Goal: Task Accomplishment & Management: Manage account settings

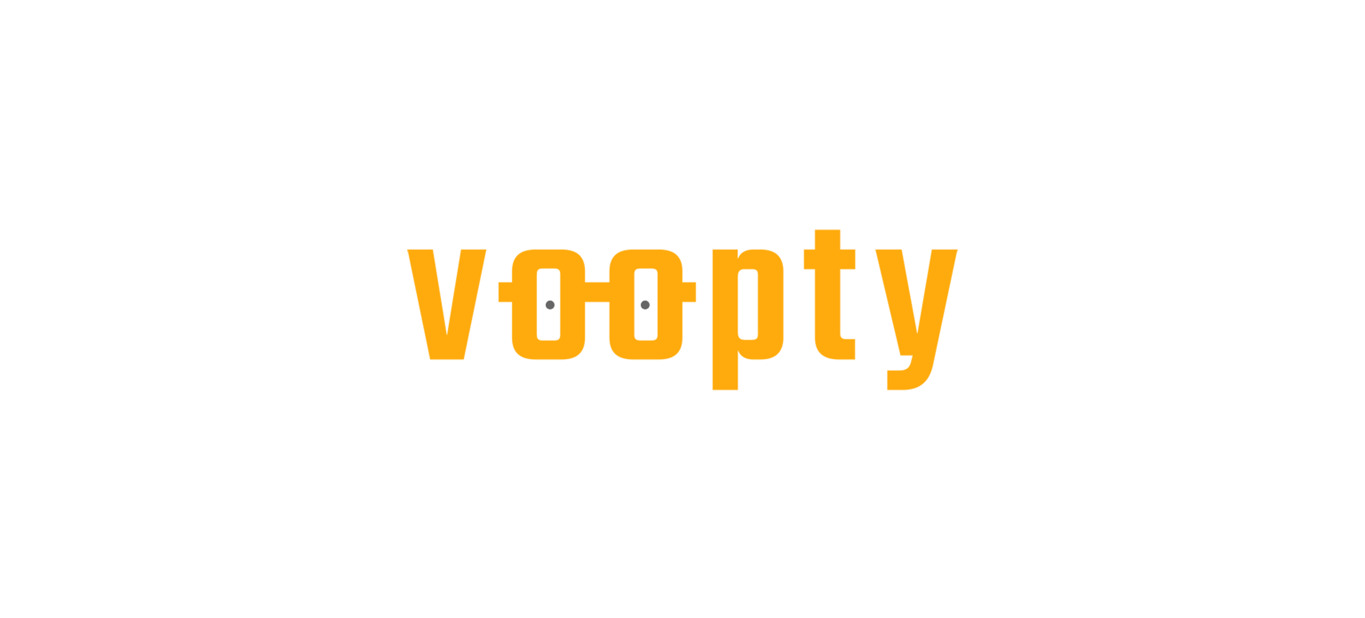
select select "**"
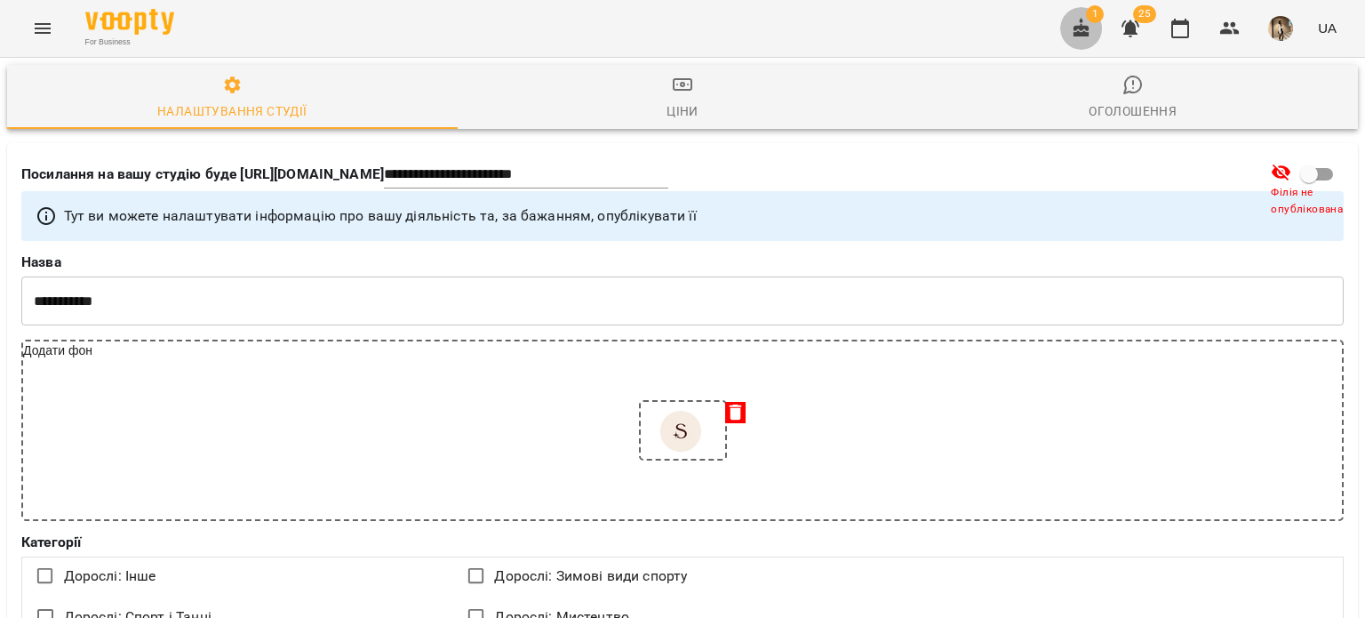
click at [1091, 41] on button "button" at bounding box center [1081, 28] width 43 height 43
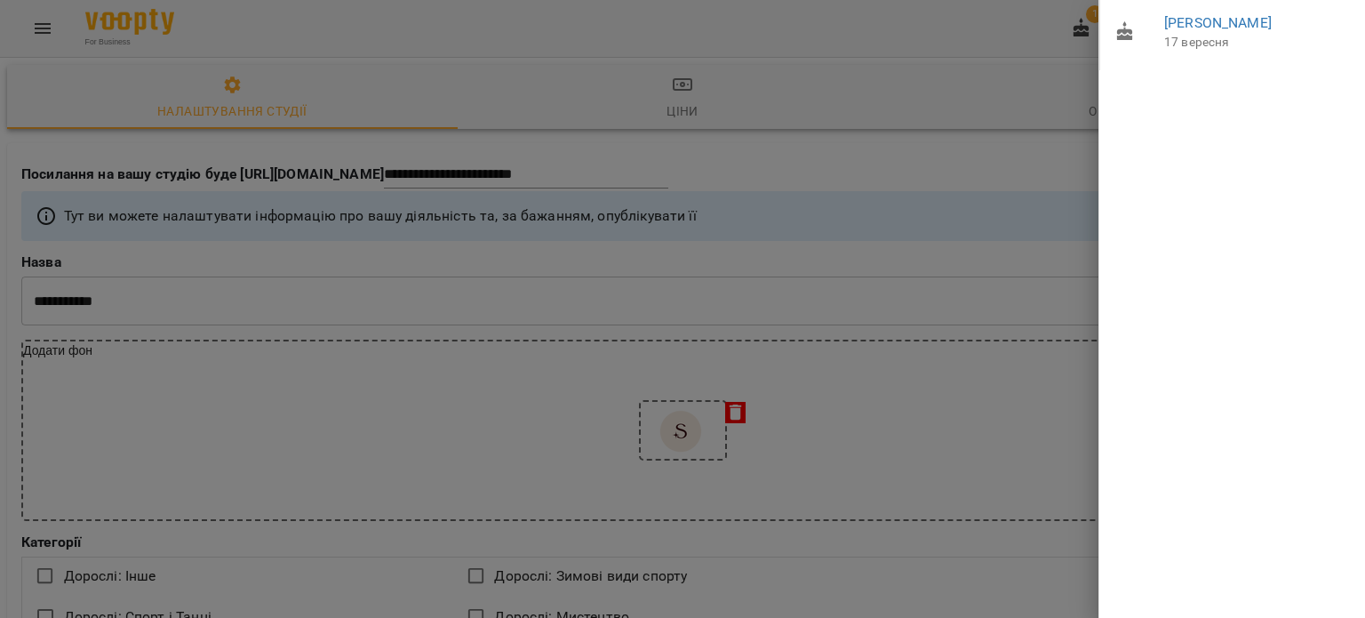
click at [167, 171] on div at bounding box center [682, 309] width 1365 height 618
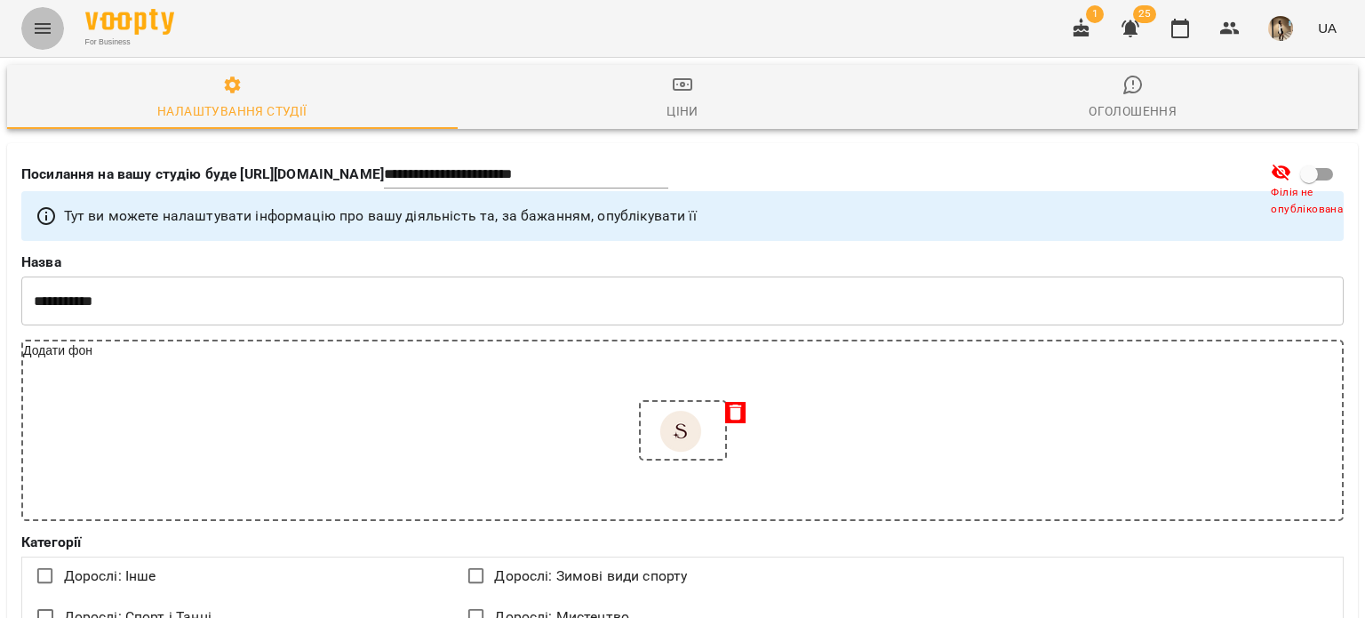
click at [26, 15] on button "Menu" at bounding box center [42, 28] width 43 height 43
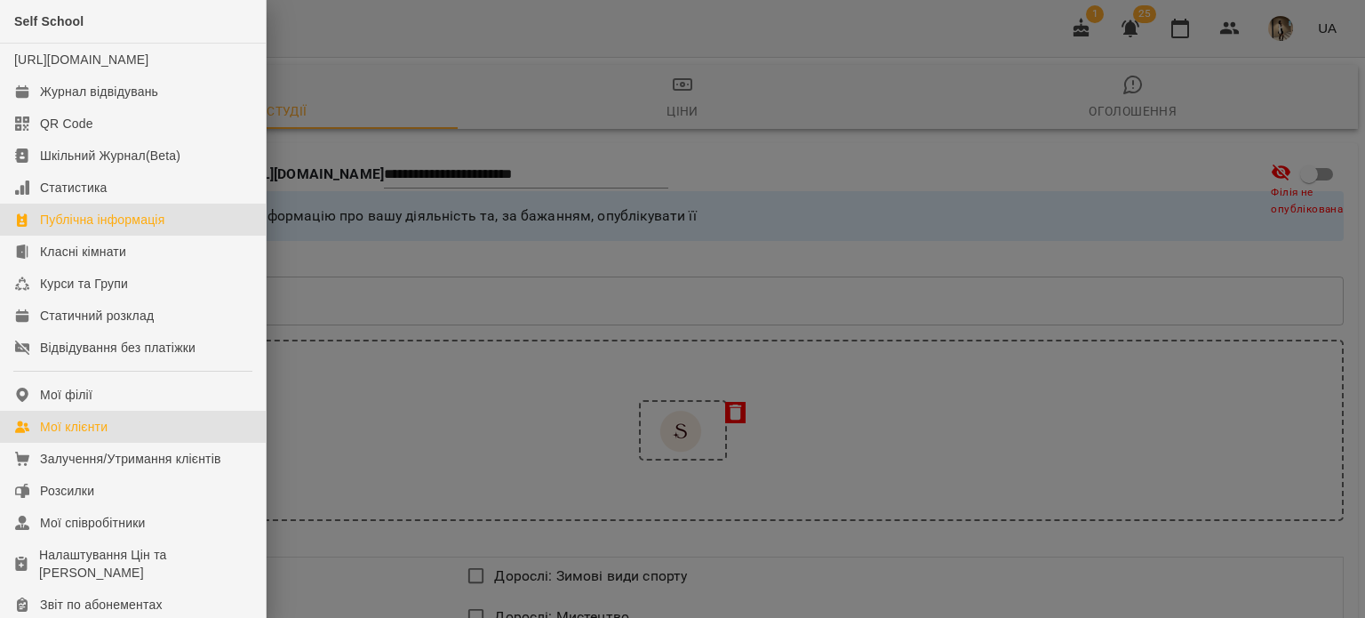
click at [71, 435] on div "Мої клієнти" at bounding box center [74, 427] width 68 height 18
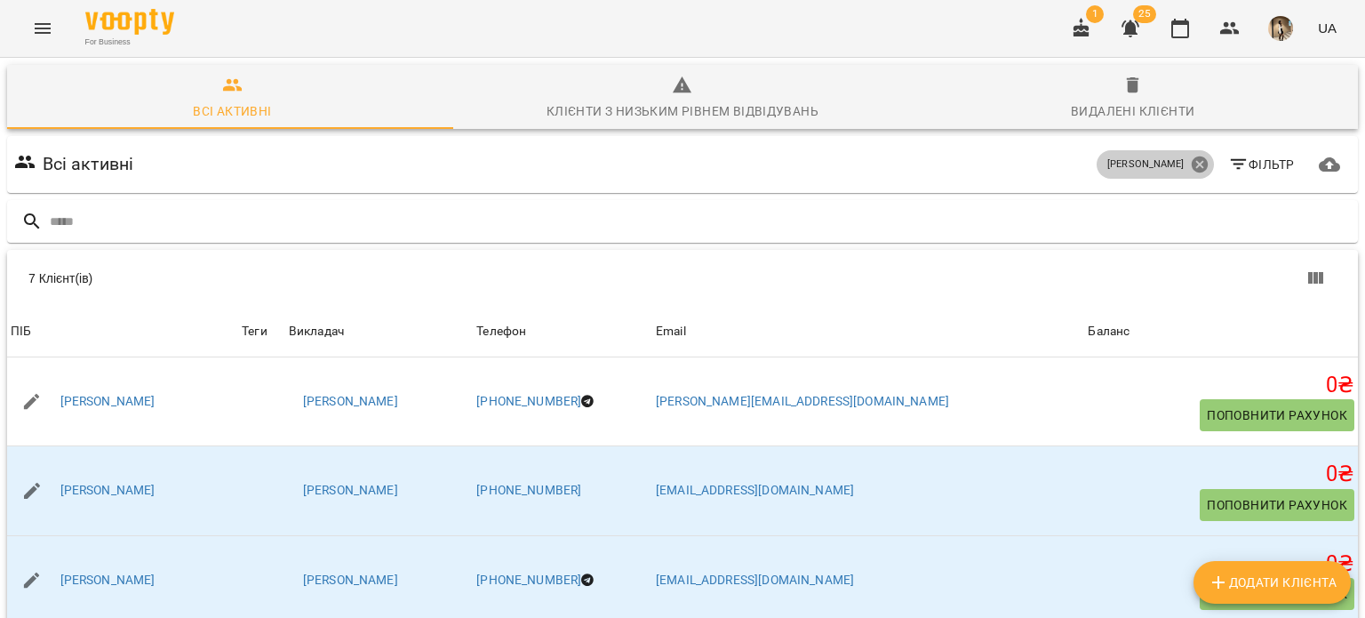
click at [1191, 163] on icon at bounding box center [1199, 164] width 16 height 16
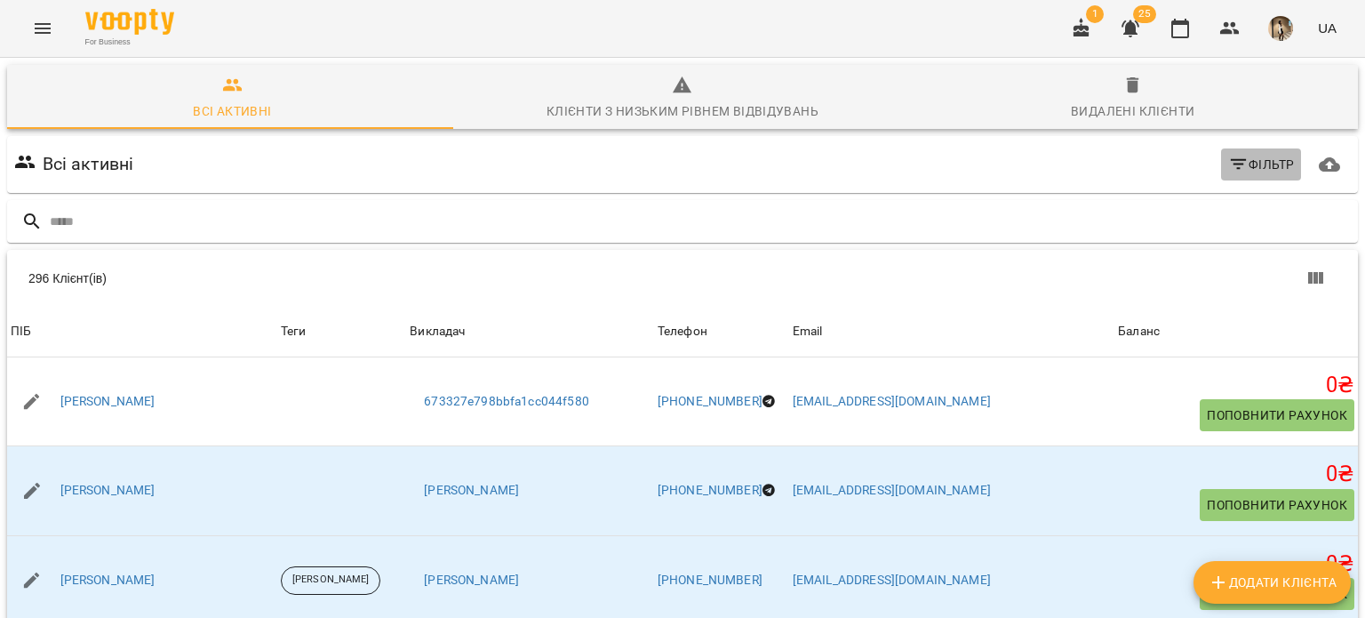
click at [1230, 159] on icon "button" at bounding box center [1238, 164] width 16 height 11
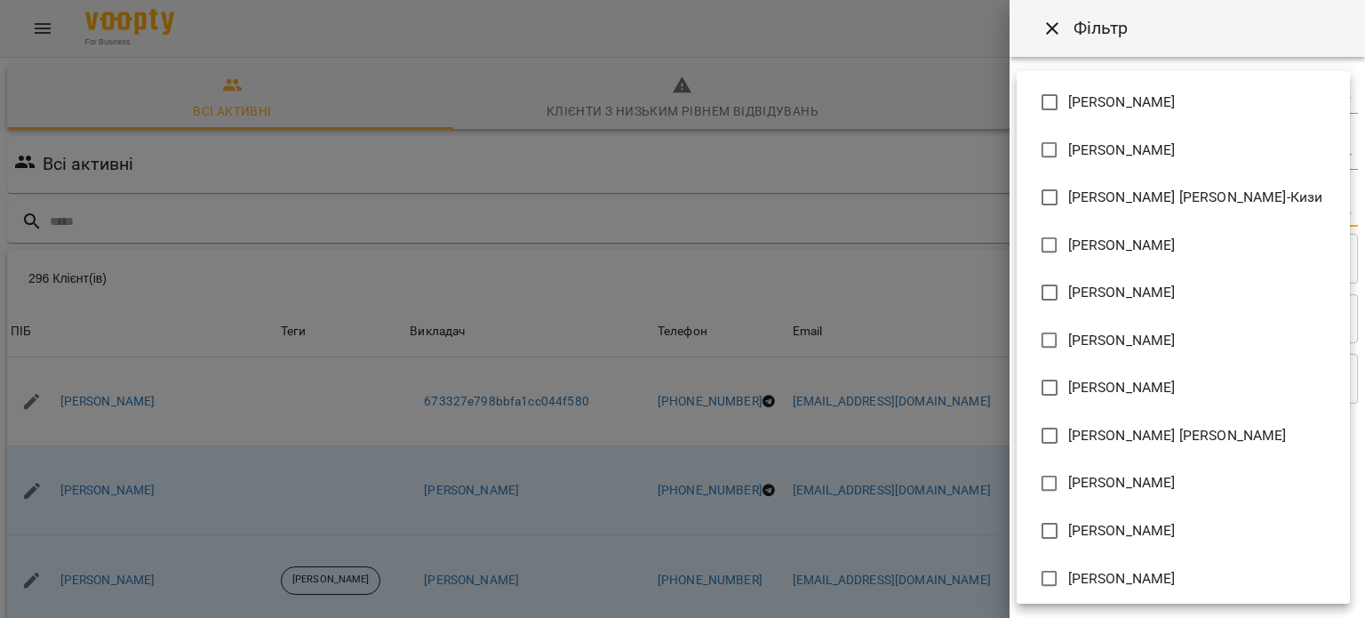
click at [1106, 217] on body "For Business 1 25 UA Всі активні Клієнти з низьким рівнем відвідувань Видалені …" at bounding box center [682, 462] width 1365 height 925
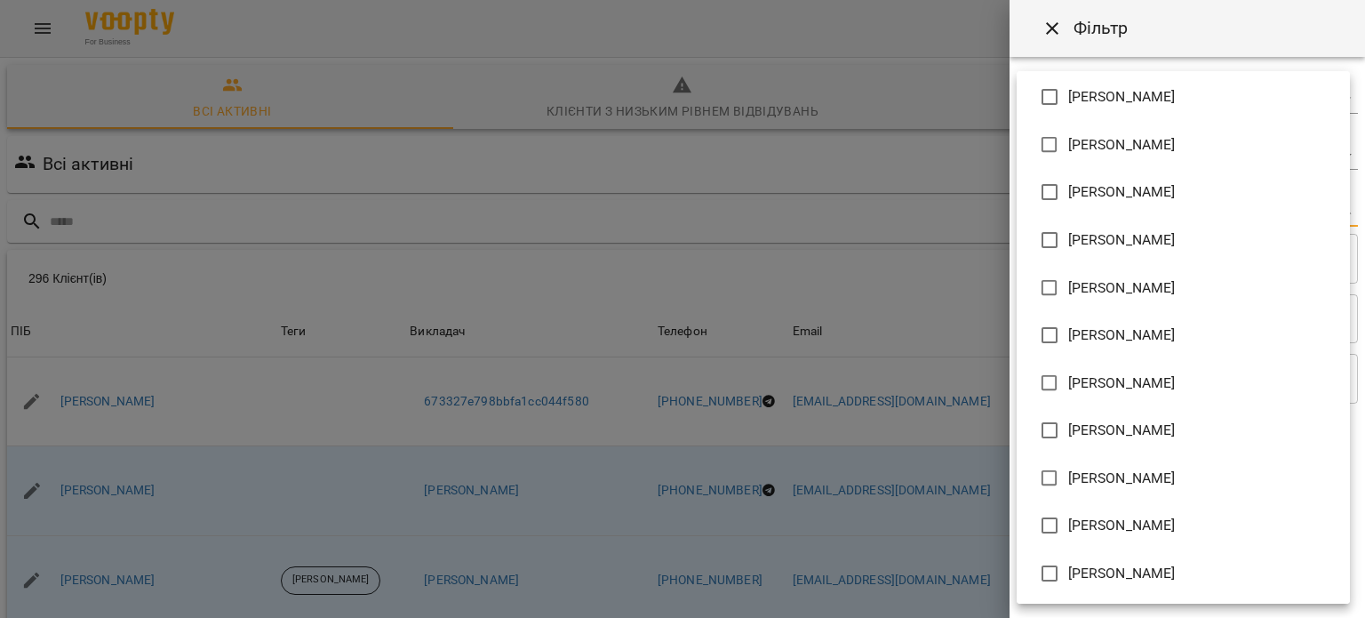
click at [1095, 237] on span "[PERSON_NAME]" at bounding box center [1122, 239] width 108 height 21
type input "**********"
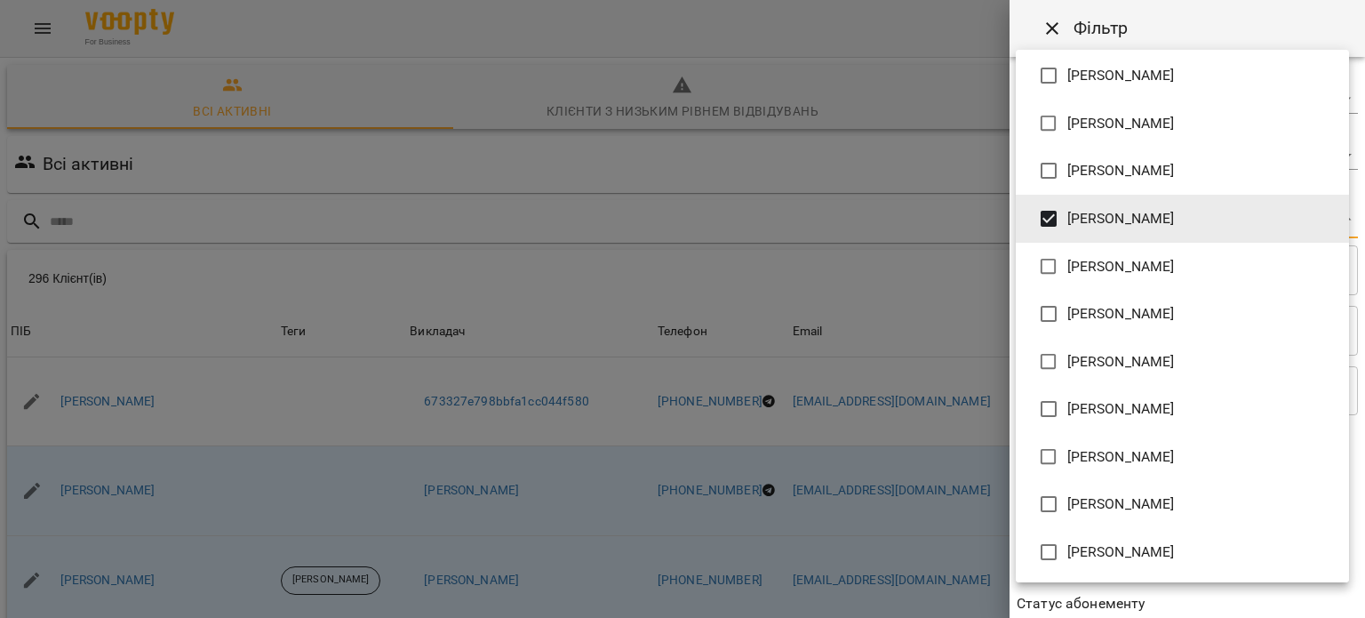
click at [1187, 595] on div at bounding box center [682, 309] width 1365 height 618
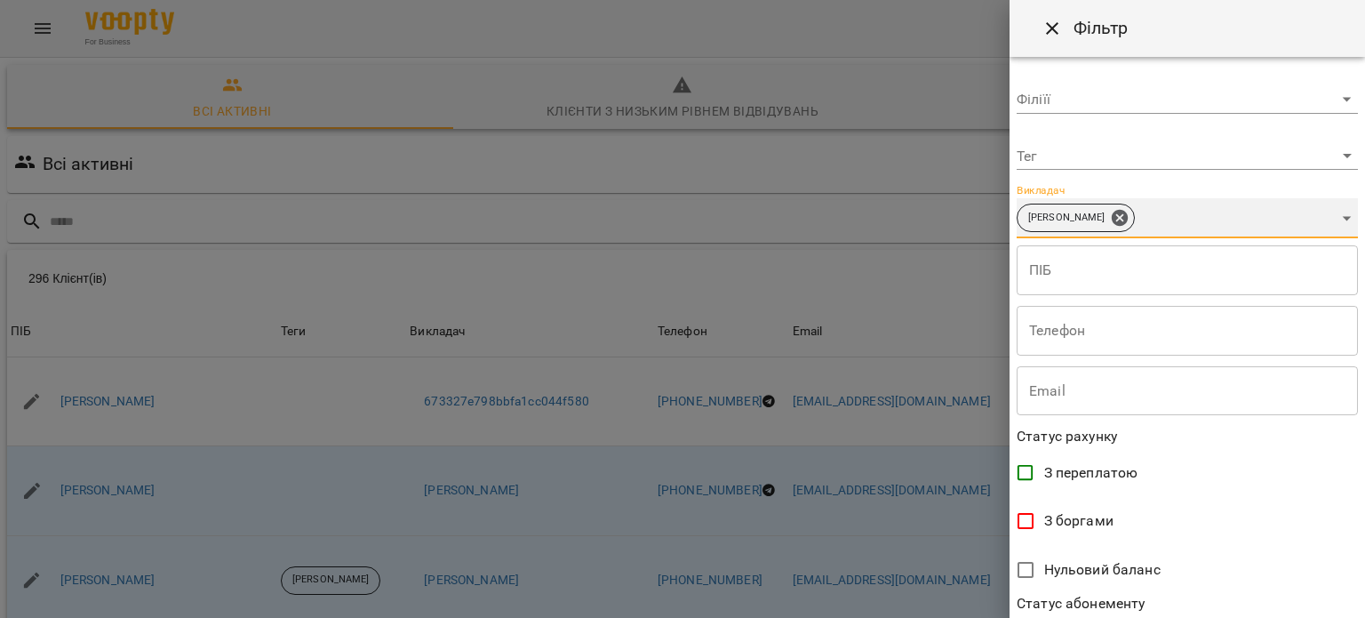
scroll to position [384, 0]
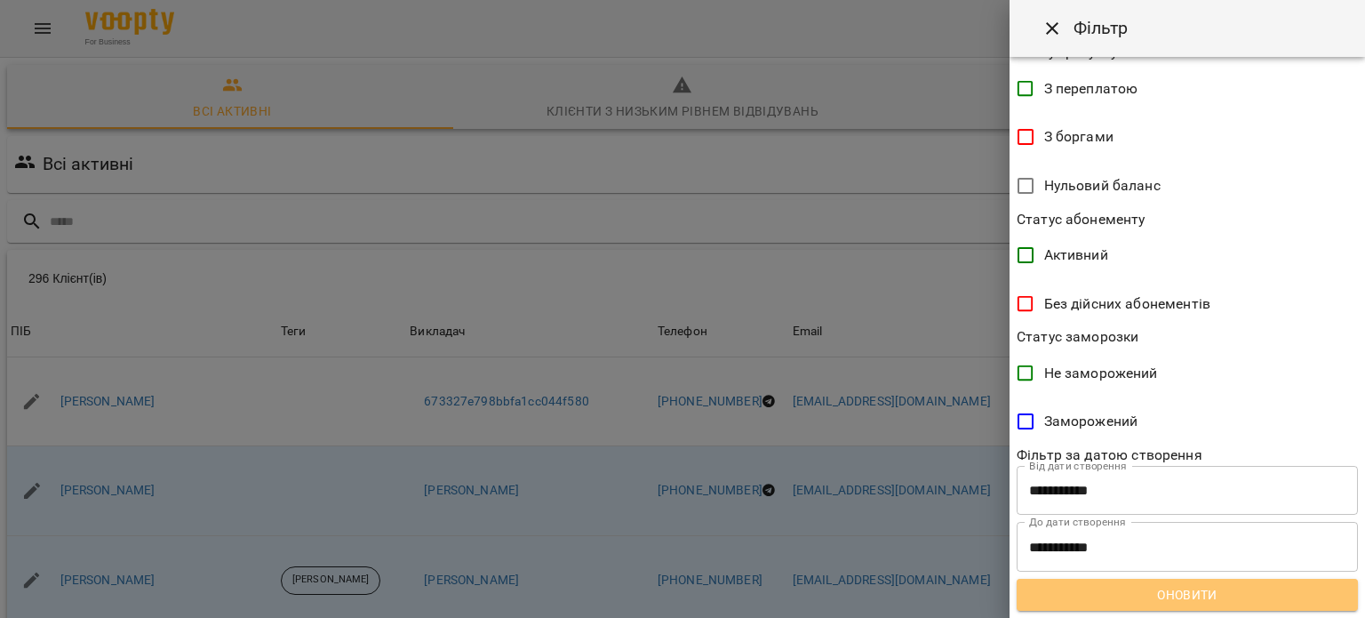
click at [1187, 595] on span "Оновити" at bounding box center [1187, 594] width 313 height 21
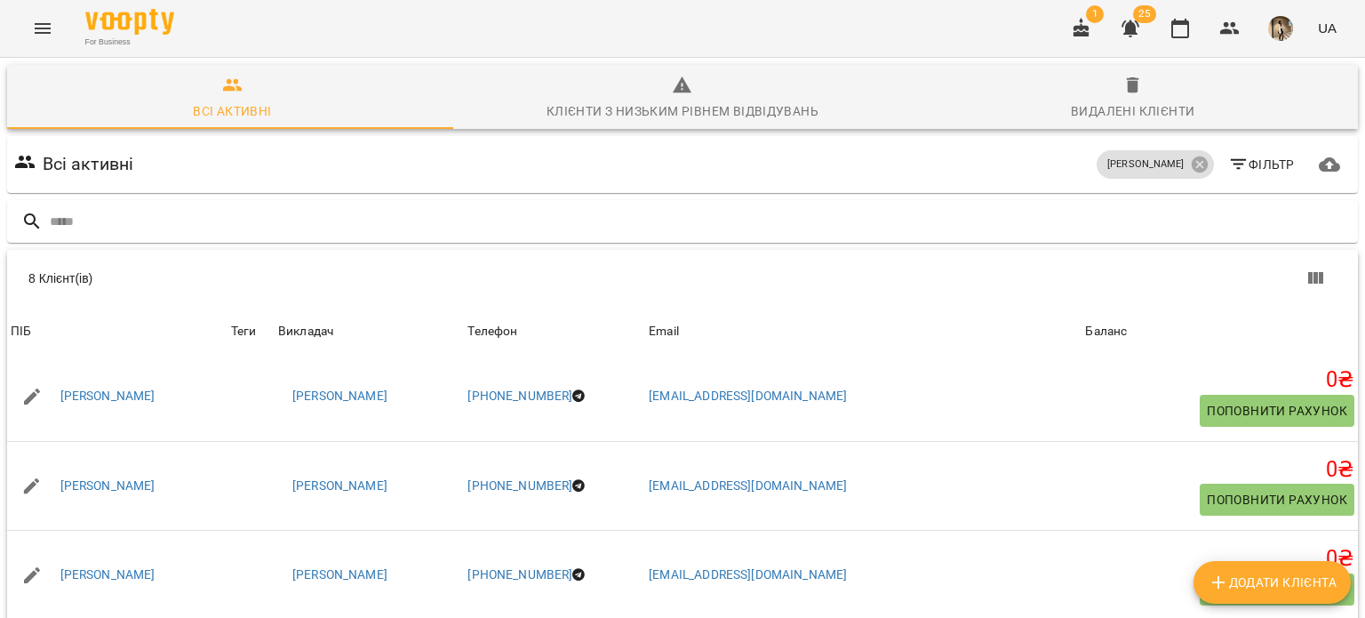
scroll to position [92, 0]
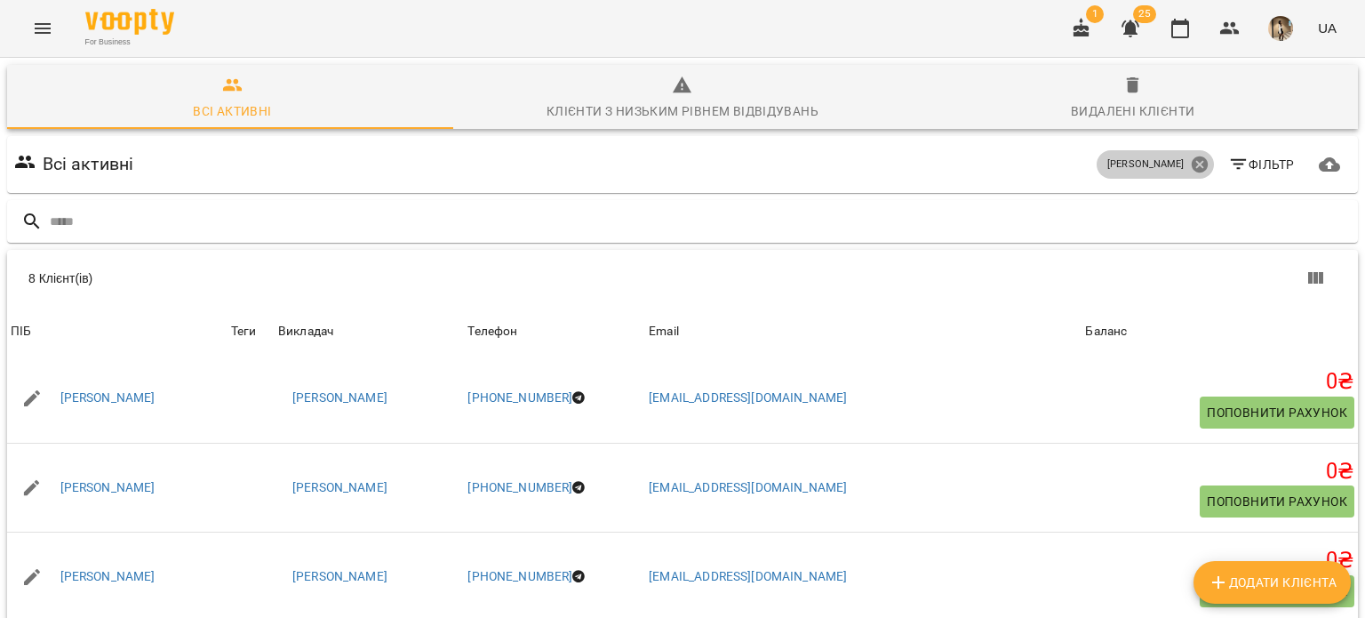
click at [1191, 163] on icon at bounding box center [1199, 164] width 16 height 16
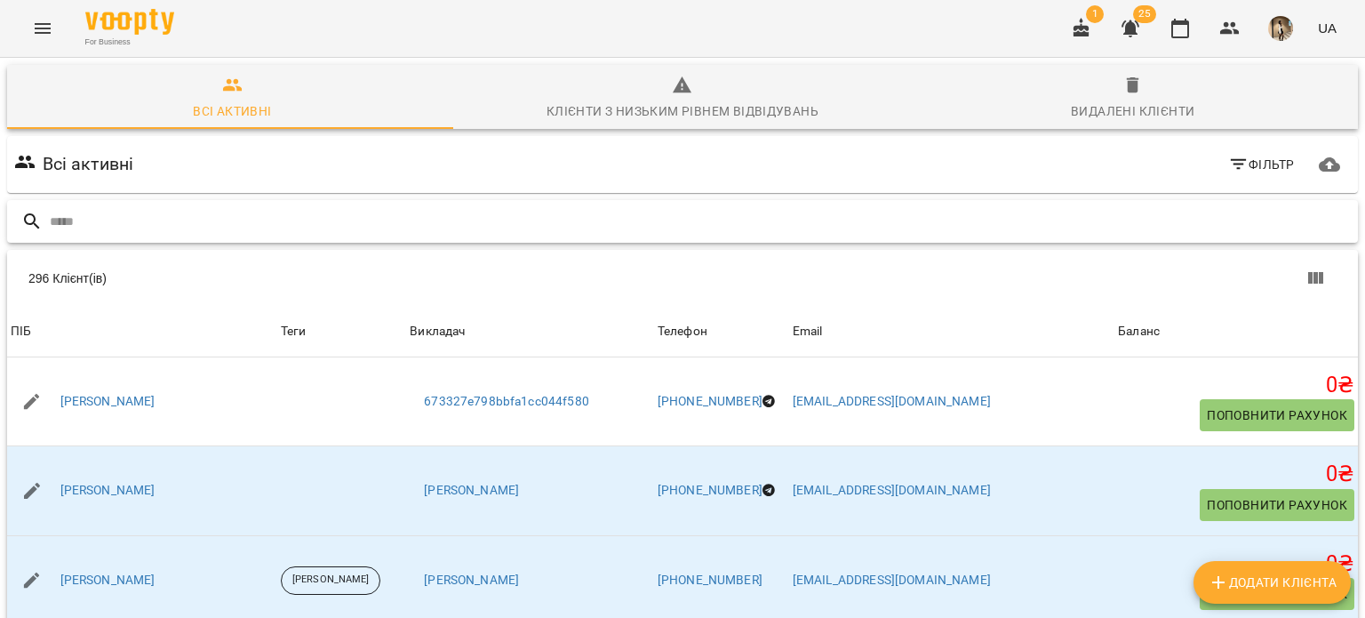
click at [646, 219] on input "text" at bounding box center [700, 221] width 1301 height 29
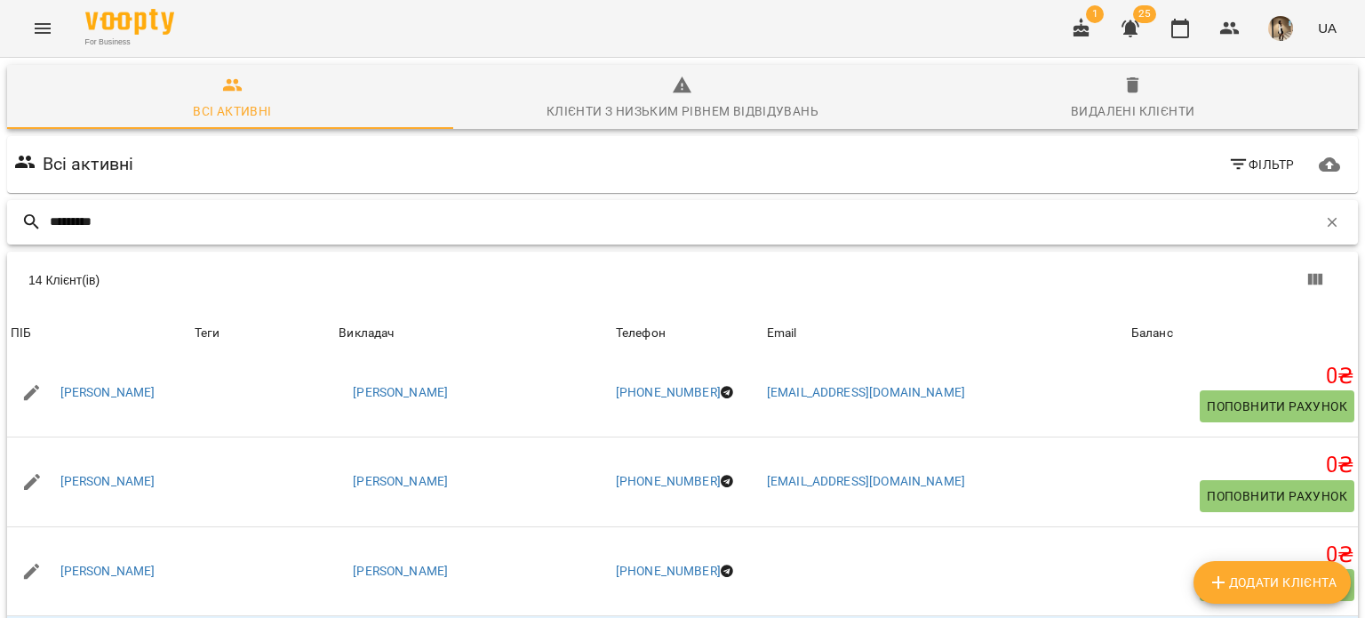
scroll to position [458, 0]
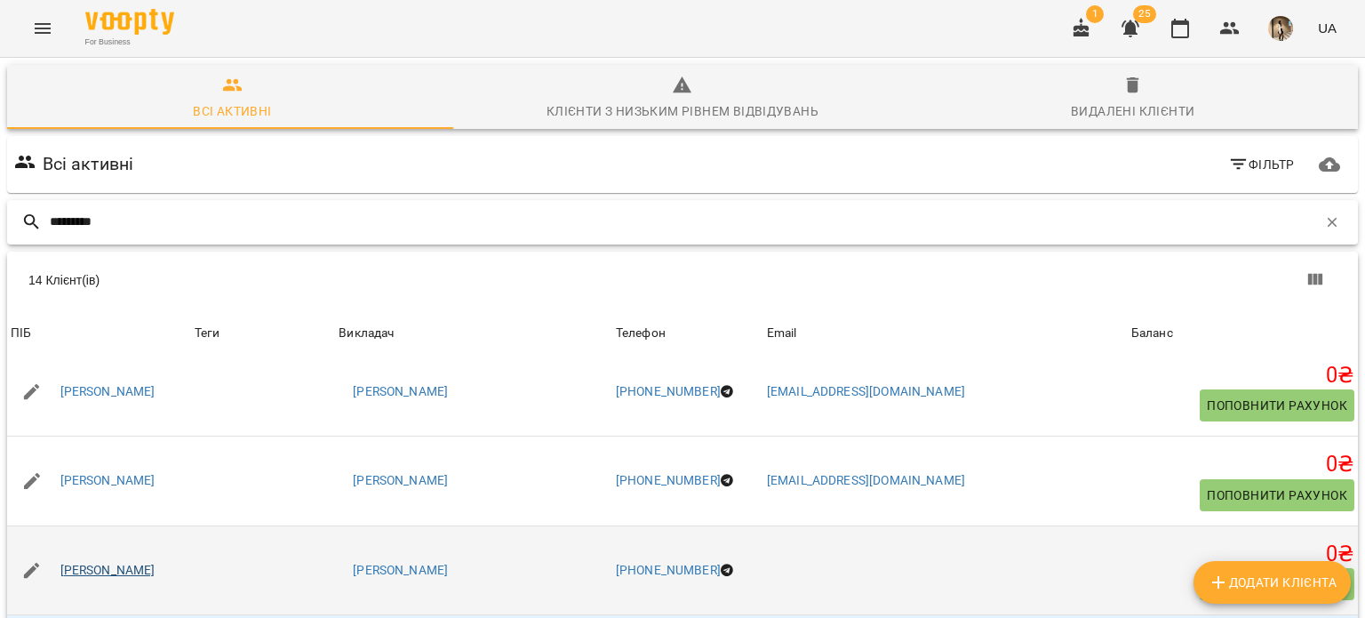
type input "********"
click at [156, 568] on link "[PERSON_NAME]" at bounding box center [107, 571] width 95 height 18
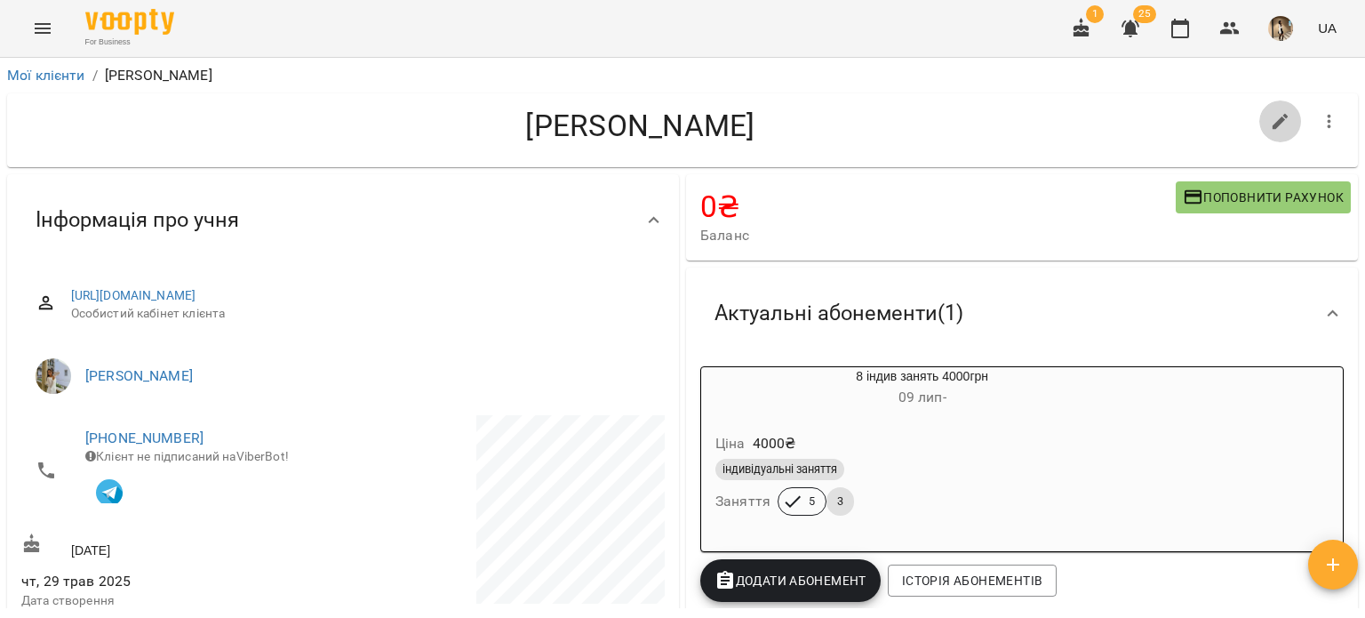
click at [1273, 121] on icon "button" at bounding box center [1281, 122] width 16 height 16
select select "**"
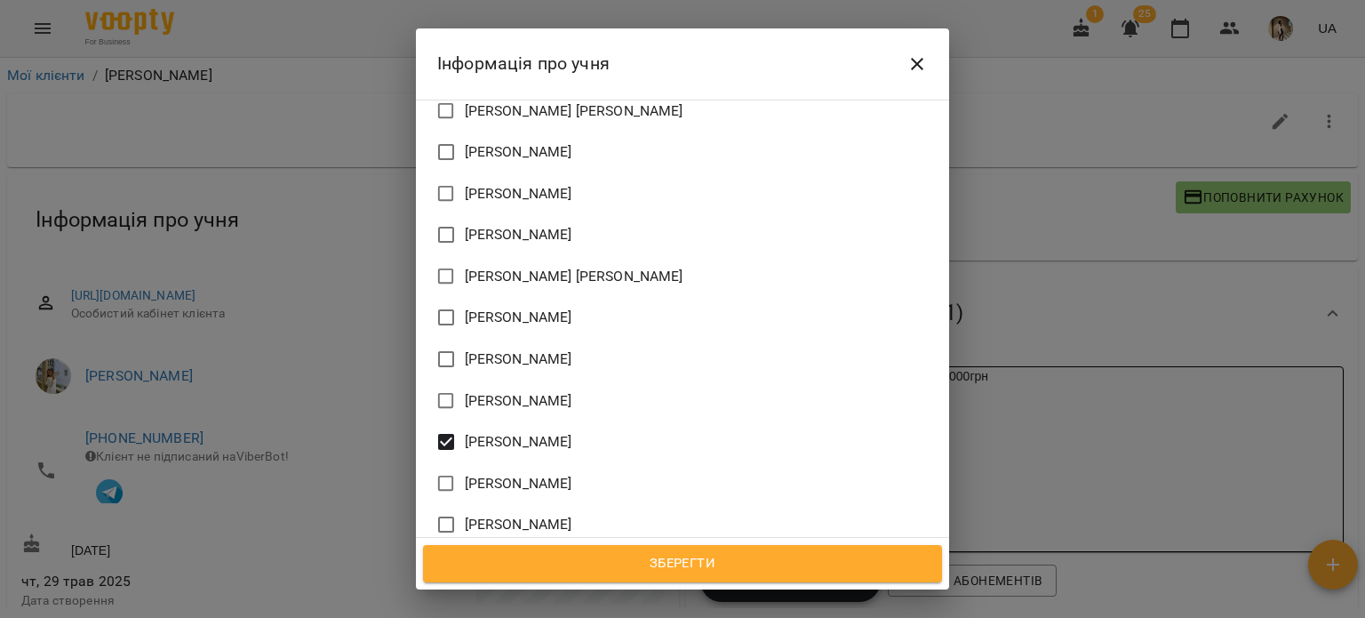
scroll to position [1232, 0]
click at [531, 432] on span "[PERSON_NAME]" at bounding box center [519, 442] width 108 height 21
click at [508, 474] on span "[PERSON_NAME]" at bounding box center [519, 484] width 108 height 21
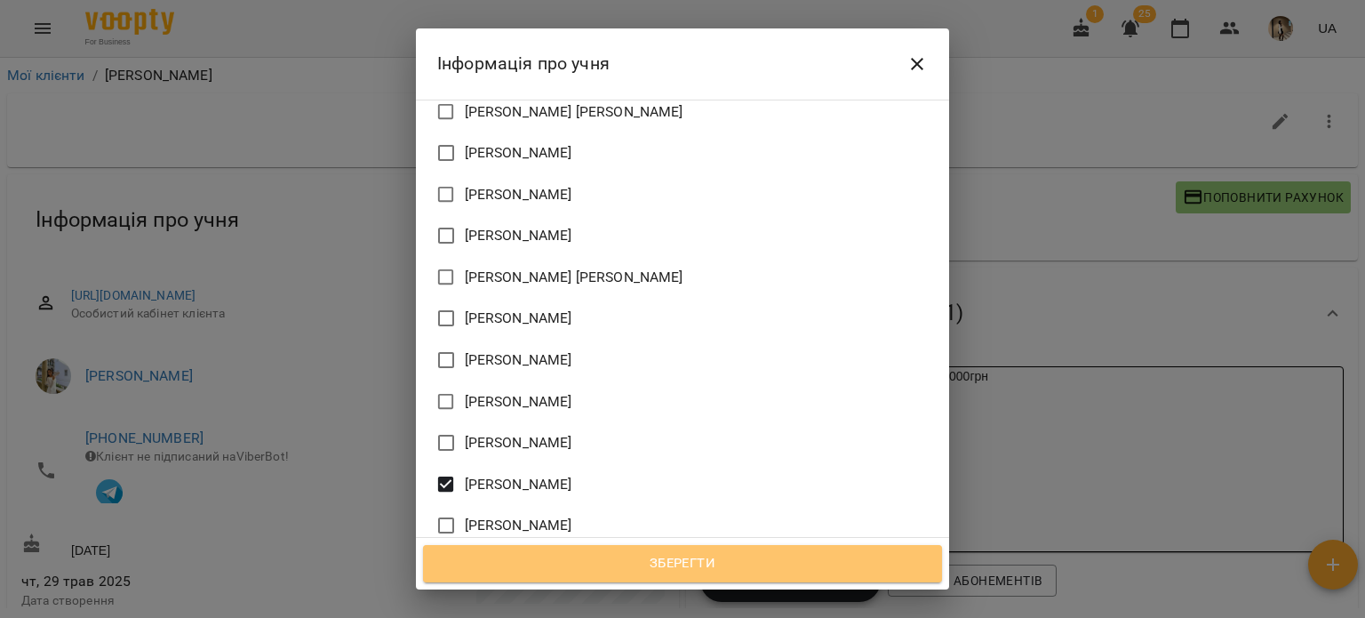
click at [590, 563] on span "Зберегти" at bounding box center [683, 563] width 480 height 23
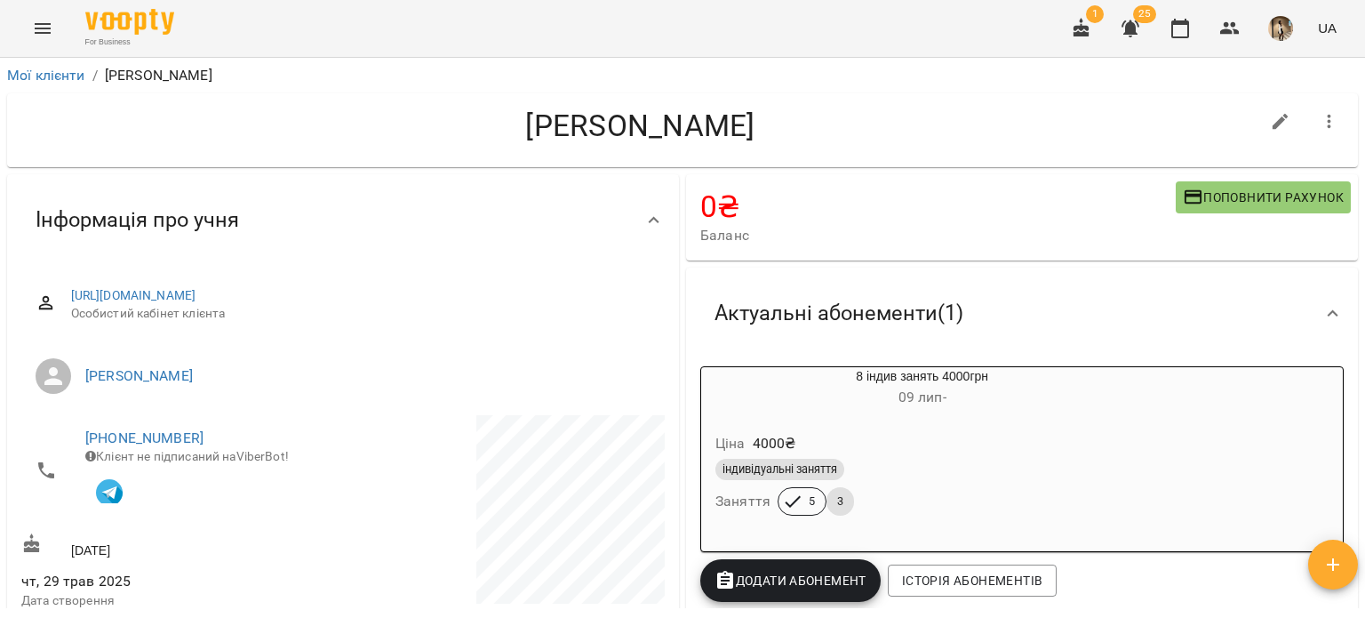
scroll to position [103, 0]
